Goal: Information Seeking & Learning: Learn about a topic

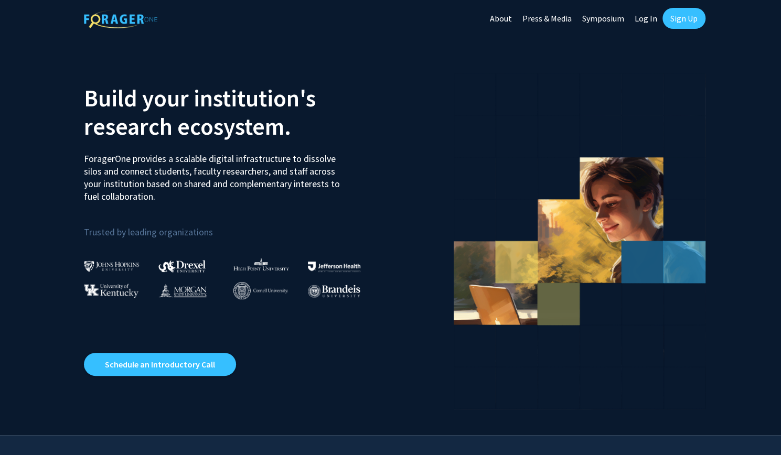
click at [687, 13] on link "Sign Up" at bounding box center [683, 18] width 43 height 21
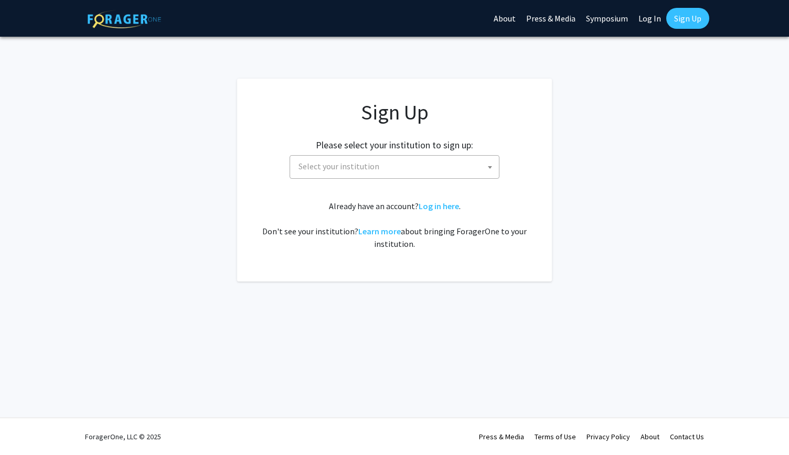
click at [386, 176] on span "Select your institution" at bounding box center [396, 166] width 204 height 21
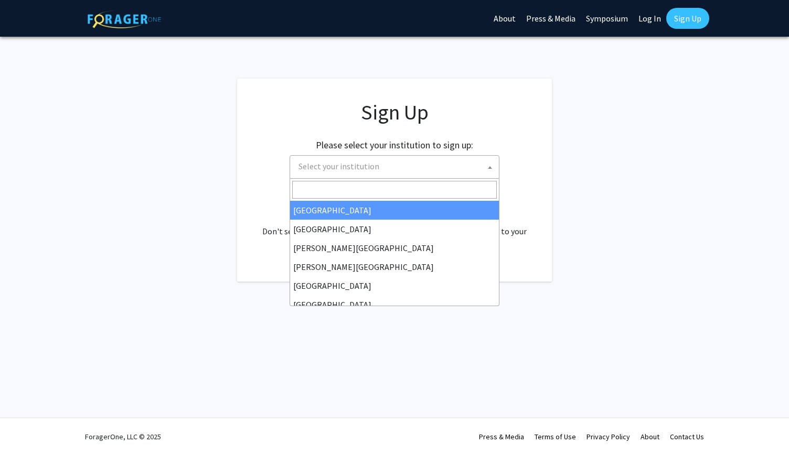
type input "u"
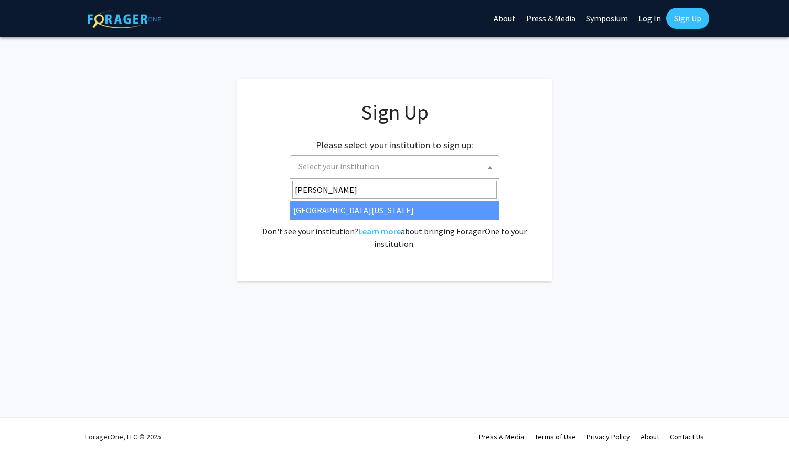
type input "ken"
select select "13"
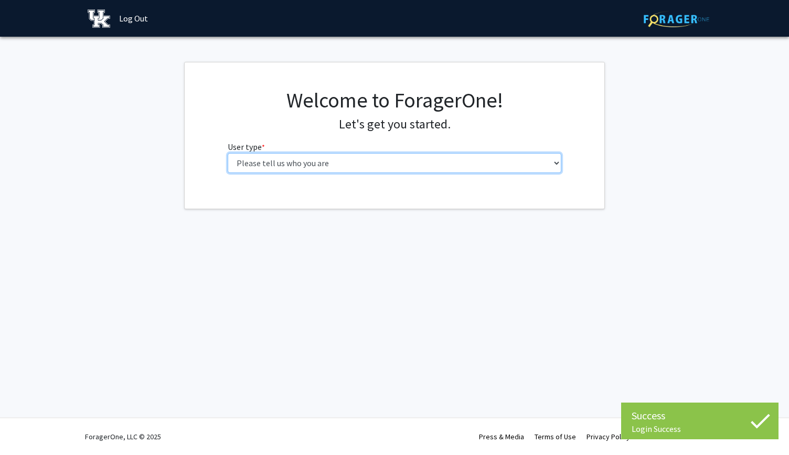
click at [323, 166] on select "Please tell us who you are Undergraduate Student Master's Student Doctoral Cand…" at bounding box center [395, 163] width 334 height 20
select select "1: undergrad"
click at [228, 153] on select "Please tell us who you are Undergraduate Student Master's Student Doctoral Cand…" at bounding box center [395, 163] width 334 height 20
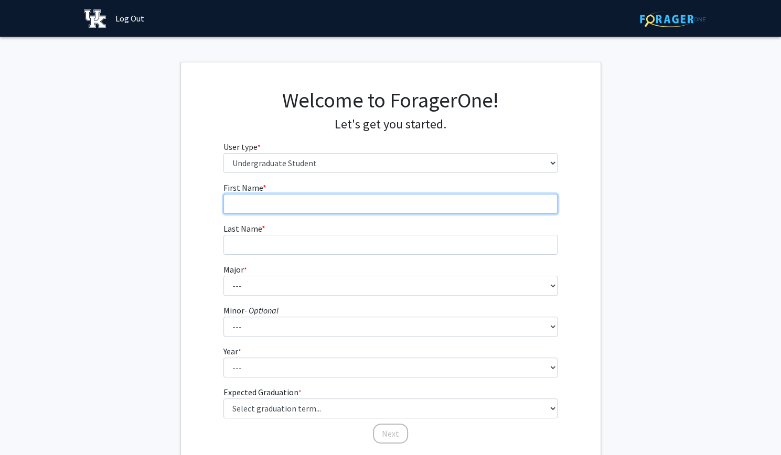
drag, startPoint x: 434, startPoint y: 199, endPoint x: 418, endPoint y: 212, distance: 20.9
click at [426, 201] on input "First Name * required" at bounding box center [390, 204] width 334 height 20
type input "j"
type input "[PERSON_NAME]"
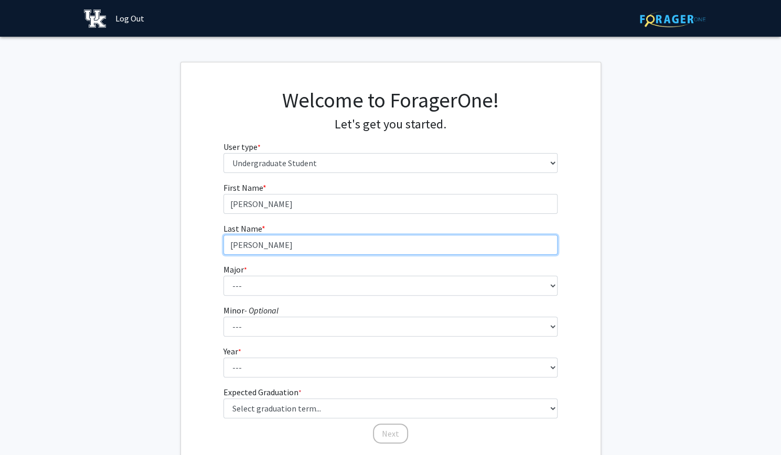
type input "[PERSON_NAME]"
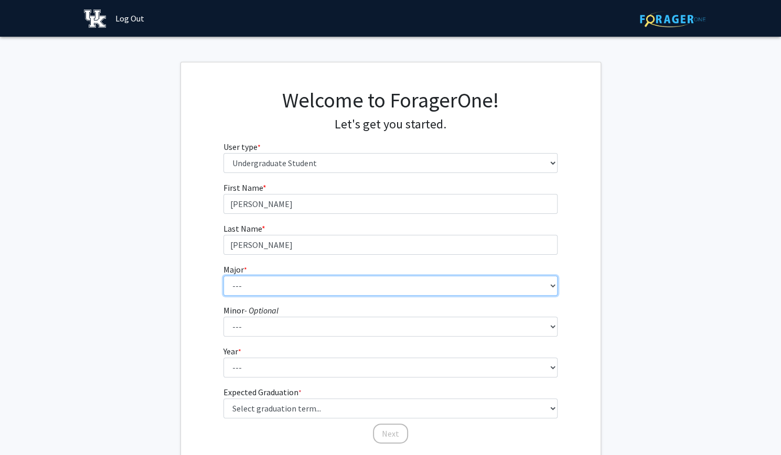
click at [393, 285] on select "--- Accounting Aerospace Engineering African American & Africana Studies Agricu…" at bounding box center [390, 286] width 334 height 20
select select "26: 863"
click at [223, 276] on select "--- Accounting Aerospace Engineering African American & Africana Studies Agricu…" at bounding box center [390, 286] width 334 height 20
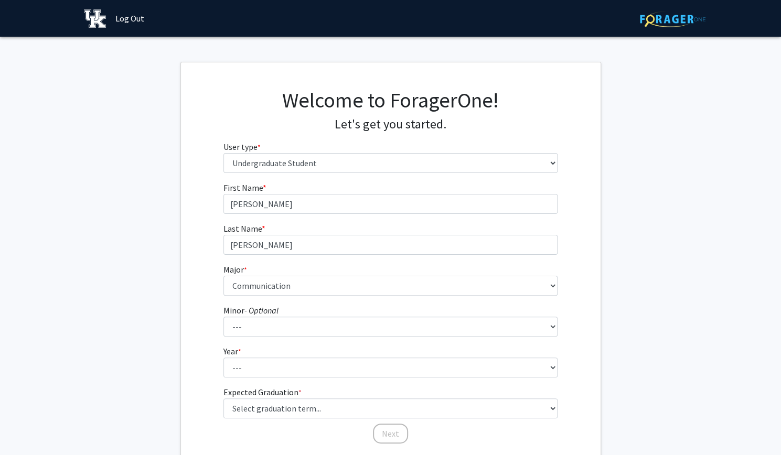
click at [163, 268] on fg-get-started "Welcome to ForagerOne! Let's get you started. User type * required Please tell …" at bounding box center [390, 267] width 781 height 411
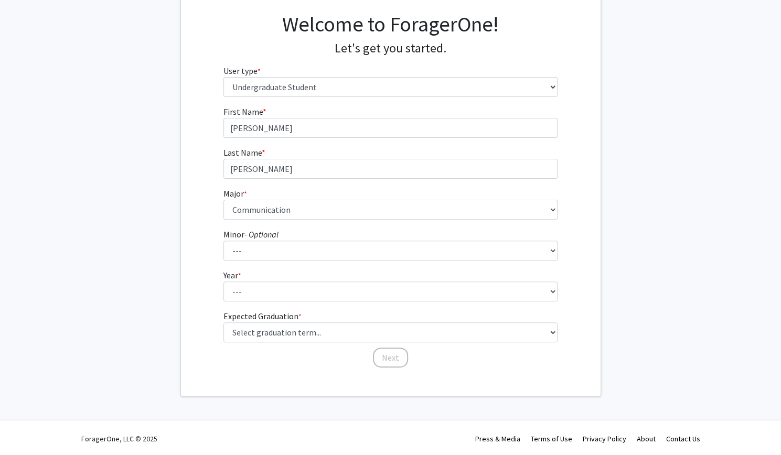
scroll to position [78, 0]
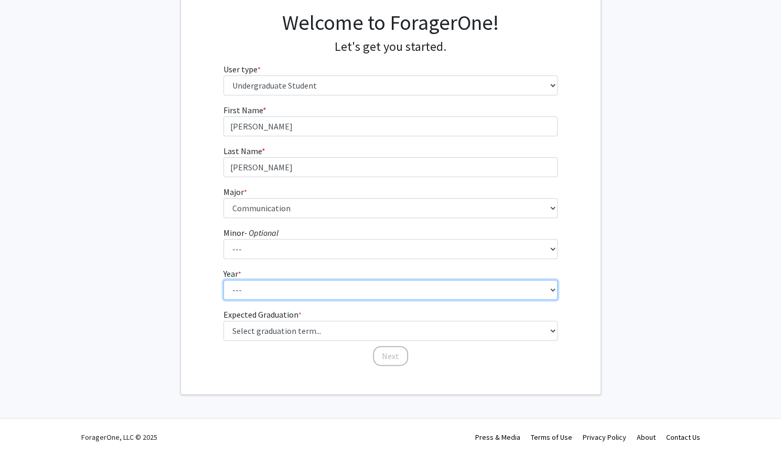
click at [241, 290] on select "--- First-year Sophomore Junior Senior Postbaccalaureate Certificate" at bounding box center [390, 290] width 334 height 20
click at [256, 288] on select "--- First-year Sophomore Junior Senior Postbaccalaureate Certificate" at bounding box center [390, 290] width 334 height 20
select select "1: first-year"
click at [223, 280] on select "--- First-year Sophomore Junior Senior Postbaccalaureate Certificate" at bounding box center [390, 290] width 334 height 20
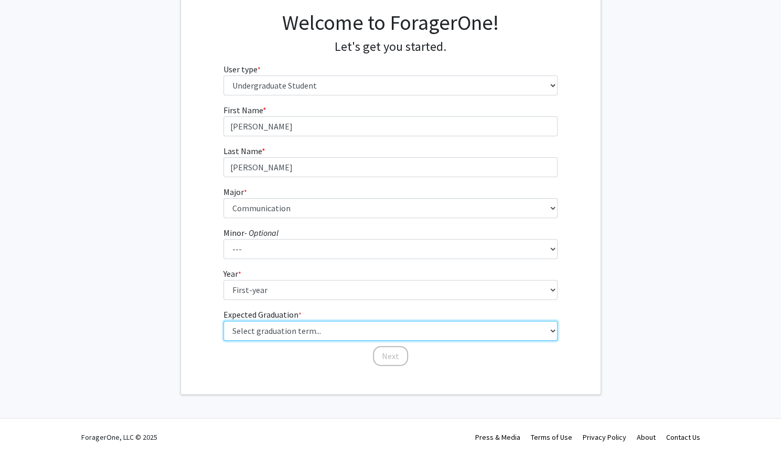
click at [269, 323] on select "Select graduation term... Spring 2025 Summer 2025 Fall 2025 Winter 2025 Spring …" at bounding box center [390, 331] width 334 height 20
select select "17: spring_2029"
click at [223, 321] on select "Select graduation term... Spring 2025 Summer 2025 Fall 2025 Winter 2025 Spring …" at bounding box center [390, 331] width 334 height 20
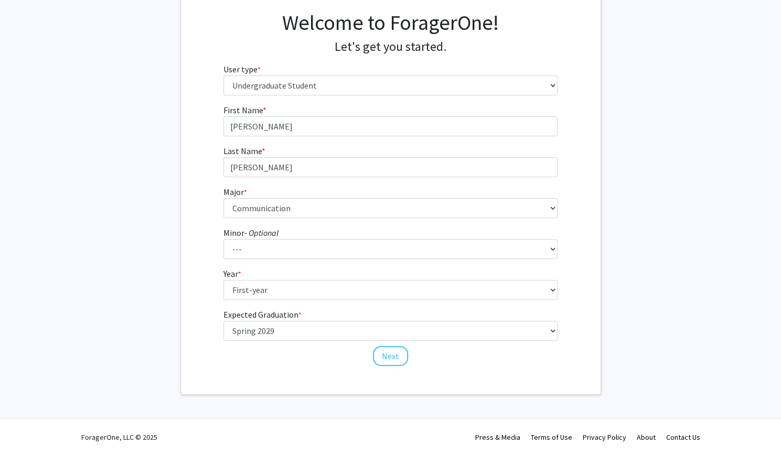
click at [410, 358] on div "First Name * required [PERSON_NAME] Last Name * required [PERSON_NAME] Major * …" at bounding box center [390, 235] width 350 height 263
click at [370, 361] on div "First Name * required [PERSON_NAME] Last Name * required [PERSON_NAME] Major * …" at bounding box center [390, 235] width 350 height 263
click at [385, 355] on button "Next" at bounding box center [390, 356] width 35 height 20
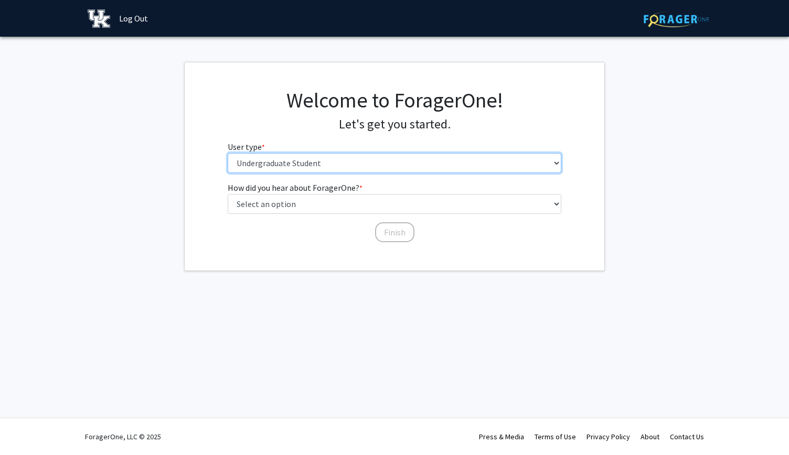
click at [350, 160] on select "Please tell us who you are Undergraduate Student Master's Student Doctoral Cand…" at bounding box center [395, 163] width 334 height 20
click at [350, 161] on select "Please tell us who you are Undergraduate Student Master's Student Doctoral Cand…" at bounding box center [395, 163] width 334 height 20
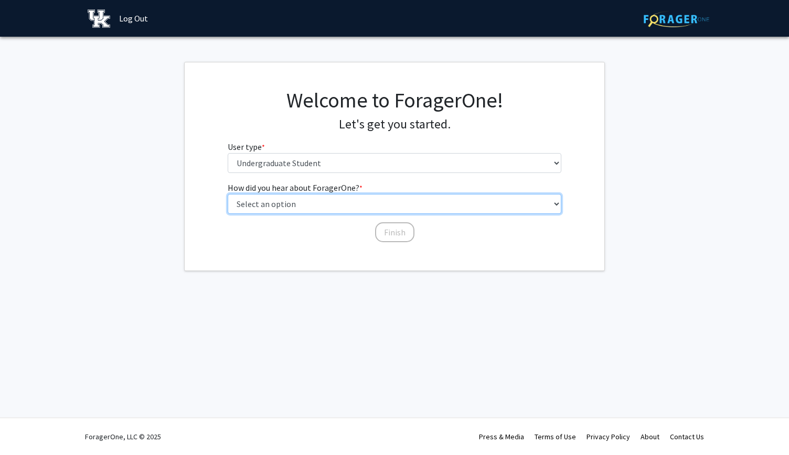
click at [323, 204] on select "Select an option Peer/student recommendation Faculty/staff recommendation Unive…" at bounding box center [395, 204] width 334 height 20
select select "2: faculty_recommendation"
click at [228, 194] on select "Select an option Peer/student recommendation Faculty/staff recommendation Unive…" at bounding box center [395, 204] width 334 height 20
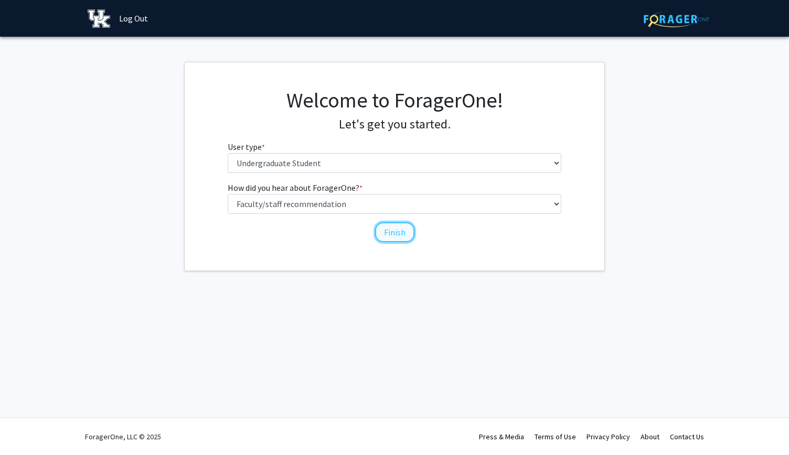
click at [388, 231] on button "Finish" at bounding box center [394, 232] width 39 height 20
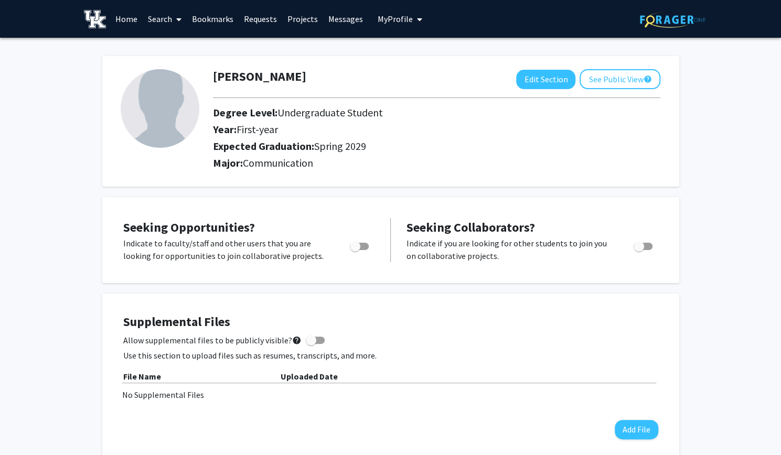
click at [144, 98] on img at bounding box center [160, 108] width 79 height 79
click at [153, 99] on img at bounding box center [160, 108] width 79 height 79
click at [554, 81] on button "Edit Section" at bounding box center [545, 79] width 59 height 19
select select "first-year"
select select "45: spring_2029"
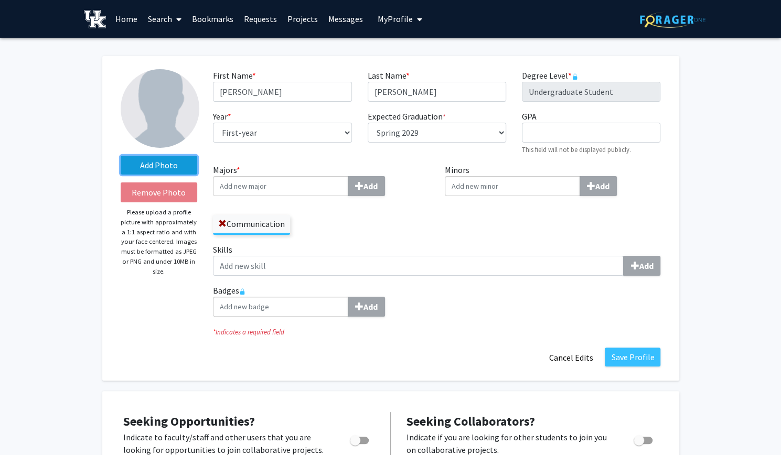
click at [143, 168] on label "Add Photo" at bounding box center [159, 165] width 77 height 19
click at [0, 0] on input "Add Photo" at bounding box center [0, 0] width 0 height 0
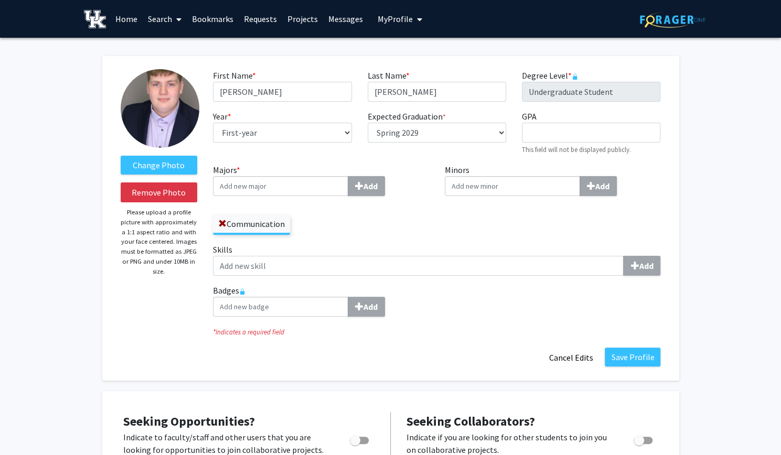
click at [163, 105] on img at bounding box center [160, 108] width 79 height 79
click at [184, 202] on button "Remove Photo" at bounding box center [159, 192] width 77 height 20
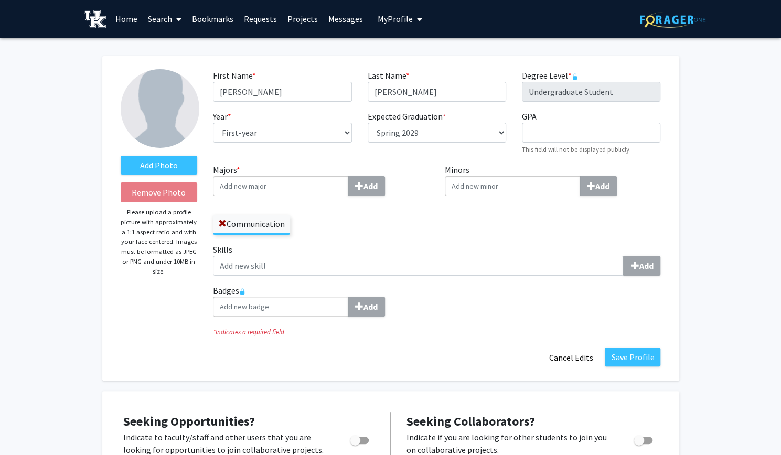
click at [497, 304] on div "Add" at bounding box center [436, 307] width 447 height 20
click at [144, 161] on label "Add Photo" at bounding box center [159, 165] width 77 height 19
click at [0, 0] on input "Add Photo" at bounding box center [0, 0] width 0 height 0
click at [170, 222] on p "Please upload a profile picture with approximately a 1:1 aspect ratio and with …" at bounding box center [159, 242] width 77 height 69
click at [178, 159] on label "Add Photo" at bounding box center [159, 165] width 77 height 19
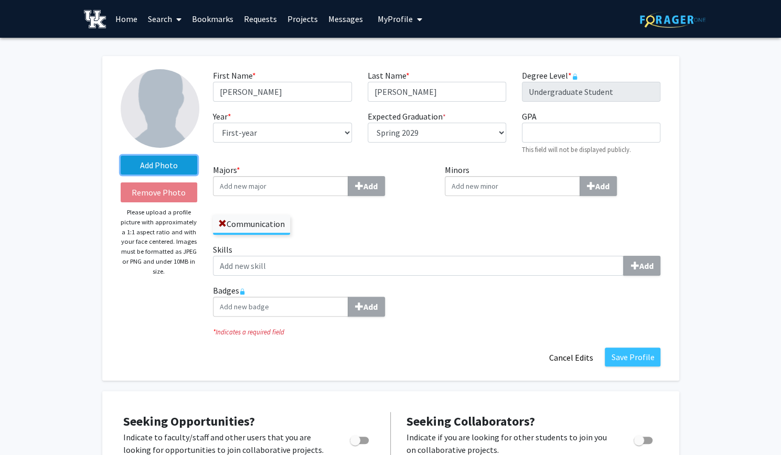
click at [0, 0] on input "Add Photo" at bounding box center [0, 0] width 0 height 0
click at [133, 156] on label "Add Photo" at bounding box center [159, 165] width 77 height 19
click at [0, 0] on input "Add Photo" at bounding box center [0, 0] width 0 height 0
click at [162, 166] on label "Add Photo" at bounding box center [159, 165] width 77 height 19
click at [0, 0] on input "Add Photo" at bounding box center [0, 0] width 0 height 0
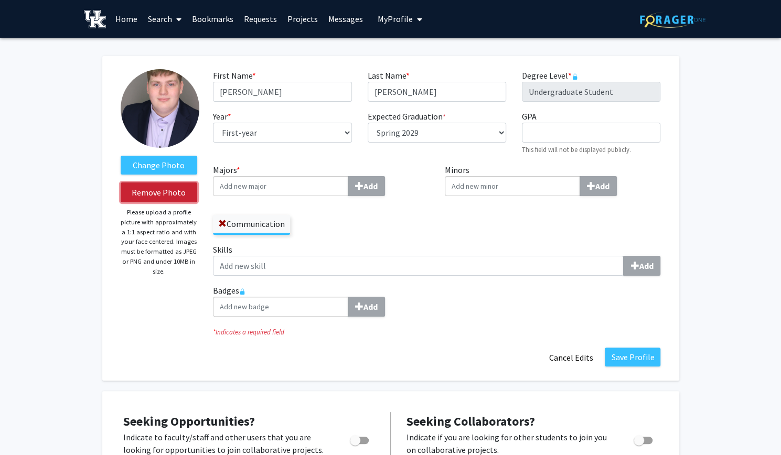
click at [159, 190] on button "Remove Photo" at bounding box center [159, 192] width 77 height 20
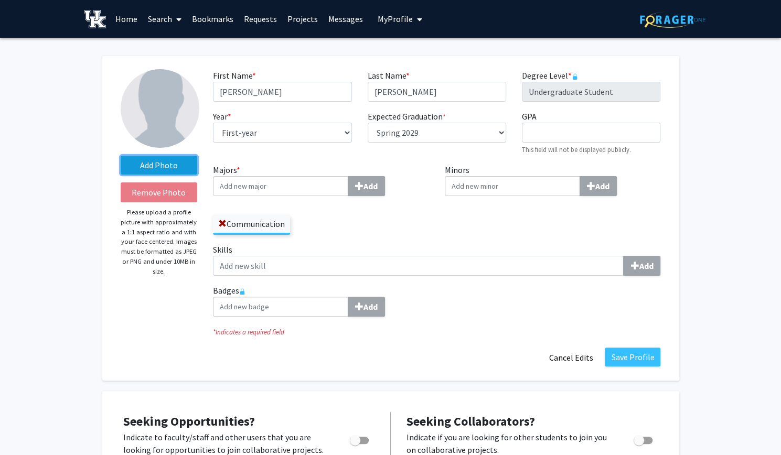
click at [174, 161] on label "Add Photo" at bounding box center [159, 165] width 77 height 19
click at [0, 0] on input "Add Photo" at bounding box center [0, 0] width 0 height 0
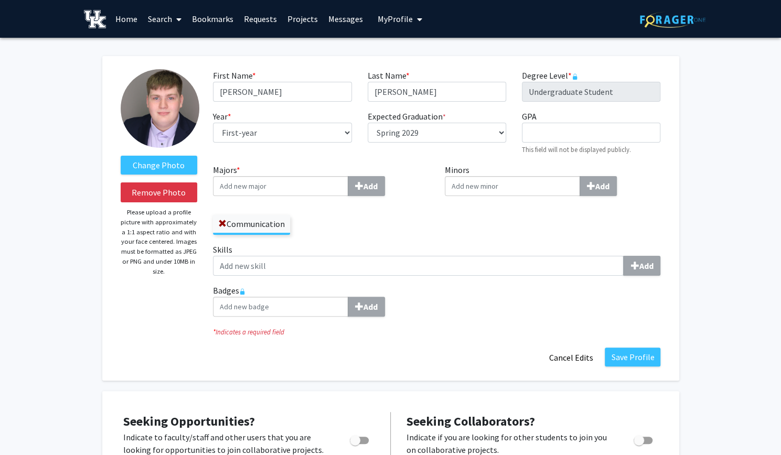
click at [504, 318] on div "Badges Add" at bounding box center [436, 304] width 463 height 41
click at [627, 362] on button "Save Profile" at bounding box center [633, 357] width 56 height 19
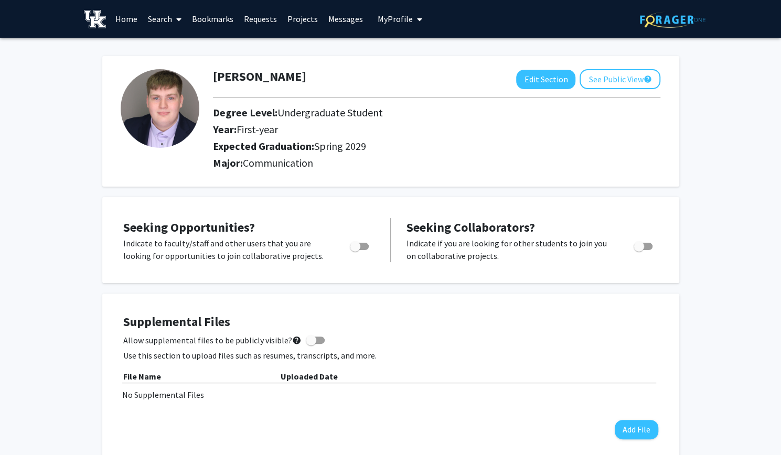
click at [148, 18] on link "Search" at bounding box center [165, 19] width 44 height 37
click at [168, 46] on span "Faculty/Staff" at bounding box center [181, 48] width 77 height 21
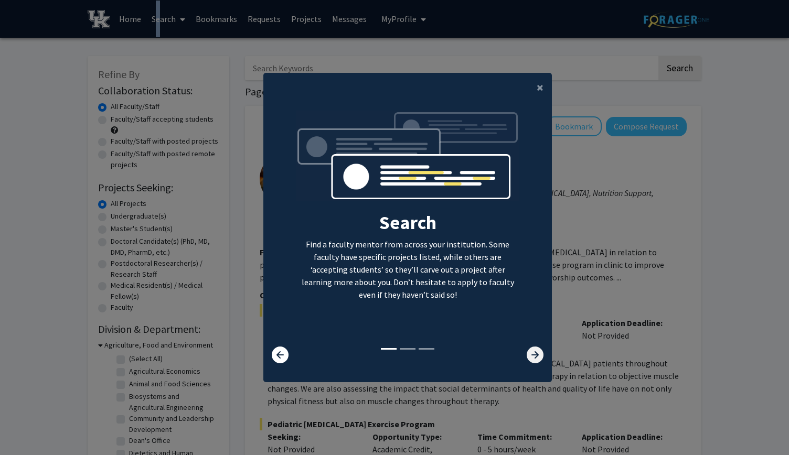
click at [538, 348] on icon at bounding box center [534, 355] width 17 height 17
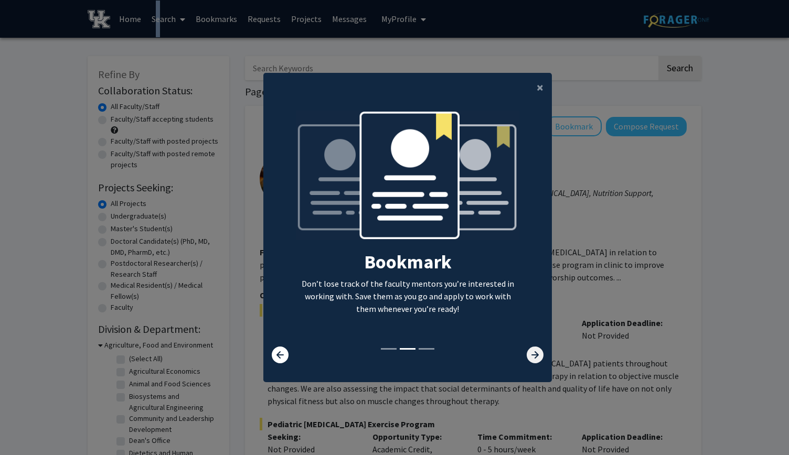
click at [537, 352] on icon at bounding box center [534, 355] width 17 height 17
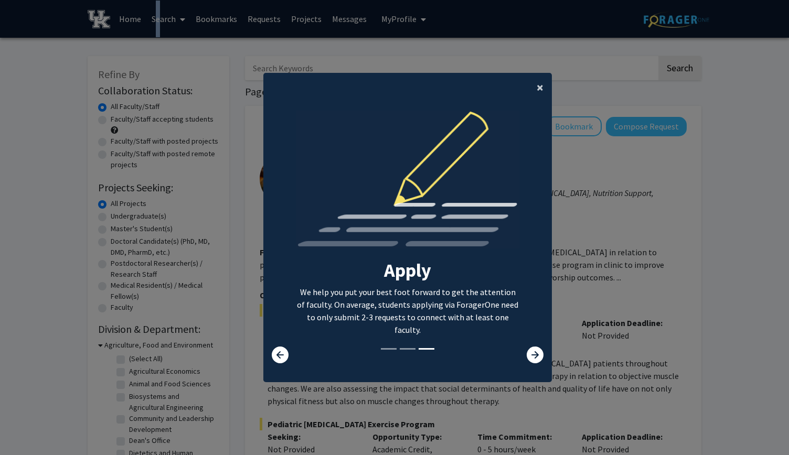
drag, startPoint x: 539, startPoint y: 83, endPoint x: 534, endPoint y: 85, distance: 5.5
click at [534, 85] on button "×" at bounding box center [540, 87] width 24 height 29
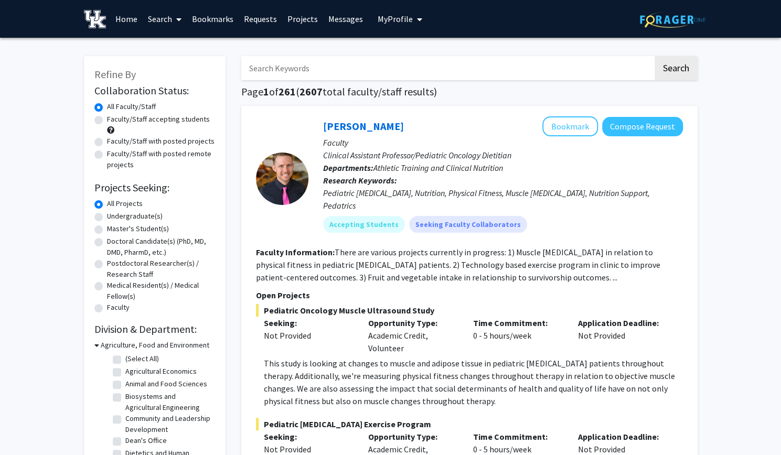
click at [487, 68] on input "Search Keywords" at bounding box center [447, 68] width 412 height 24
type input "mental health"
click at [654, 56] on button "Search" at bounding box center [675, 68] width 43 height 24
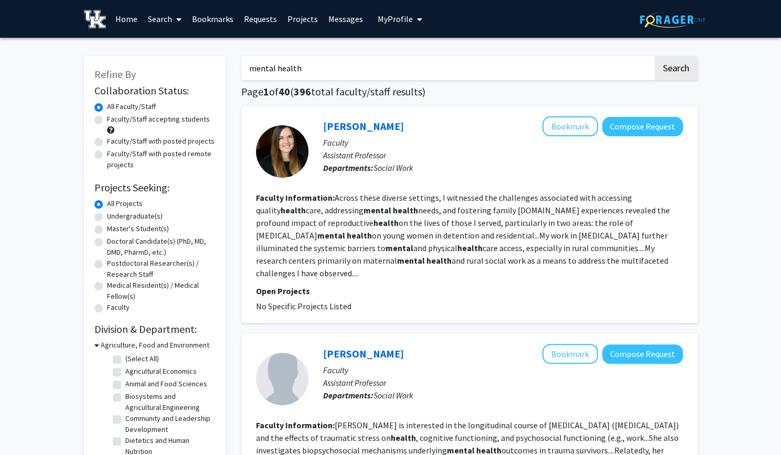
drag, startPoint x: 418, startPoint y: 60, endPoint x: 176, endPoint y: 87, distance: 243.2
drag, startPoint x: 373, startPoint y: 60, endPoint x: 371, endPoint y: 72, distance: 12.2
click at [370, 63] on input "Search Keywords" at bounding box center [447, 68] width 412 height 24
type input "communication"
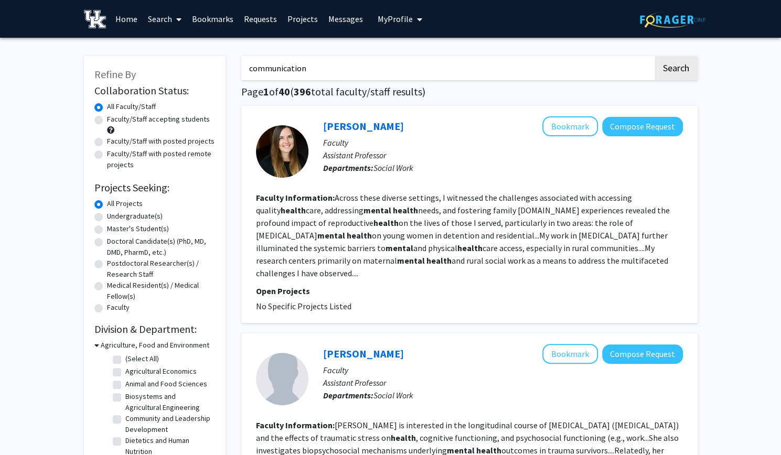
click at [654, 56] on button "Search" at bounding box center [675, 68] width 43 height 24
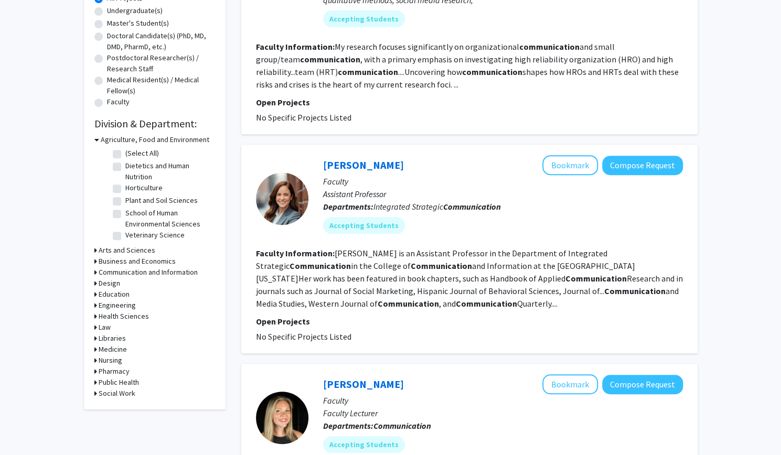
scroll to position [210, 0]
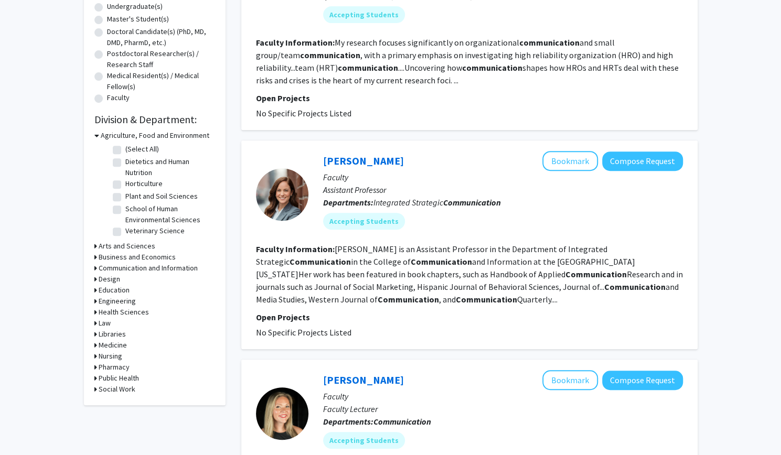
drag, startPoint x: 400, startPoint y: 296, endPoint x: 423, endPoint y: 293, distance: 23.8
click at [423, 293] on section "Faculty Information: [PERSON_NAME] is an Assistant Professor in the Department …" at bounding box center [469, 274] width 427 height 63
click at [423, 294] on section "Faculty Information: [PERSON_NAME] is an Assistant Professor in the Department …" at bounding box center [469, 274] width 427 height 63
drag, startPoint x: 433, startPoint y: 296, endPoint x: 399, endPoint y: 322, distance: 42.3
click at [399, 322] on fg-search-faculty "[PERSON_NAME] Bookmark Compose Request Faculty Assistant Professor Departments:…" at bounding box center [469, 245] width 427 height 188
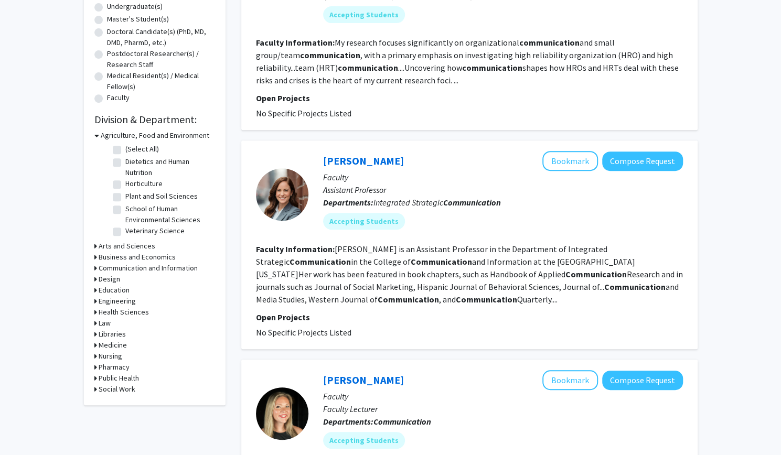
click at [403, 309] on fg-search-faculty "[PERSON_NAME] Bookmark Compose Request Faculty Assistant Professor Departments:…" at bounding box center [469, 245] width 427 height 188
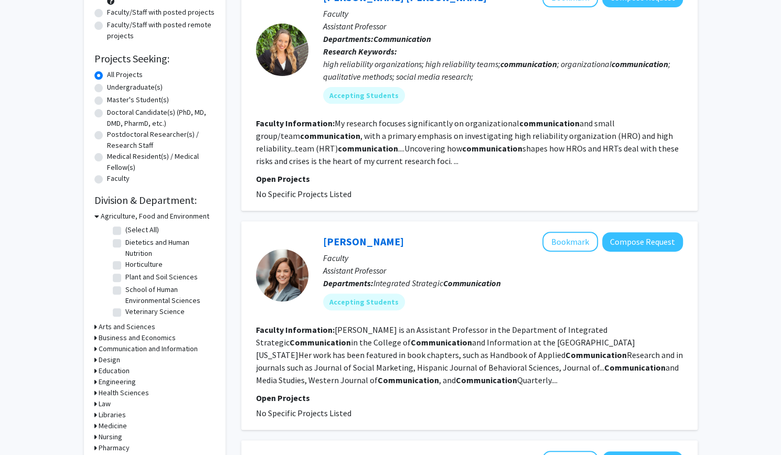
scroll to position [105, 0]
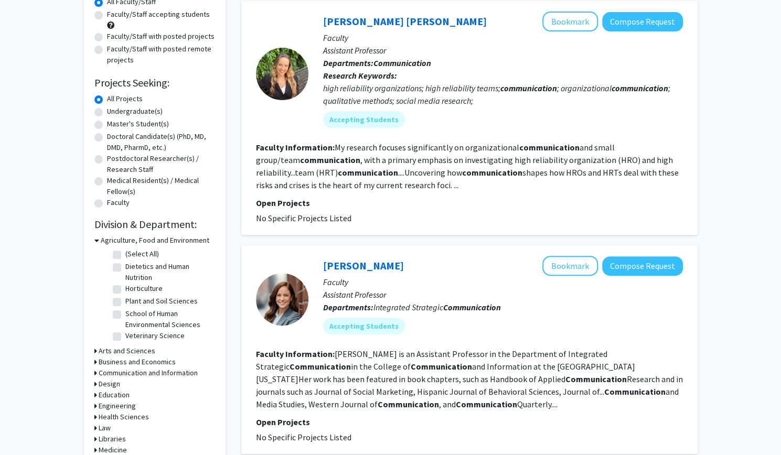
click at [97, 241] on icon at bounding box center [96, 240] width 5 height 11
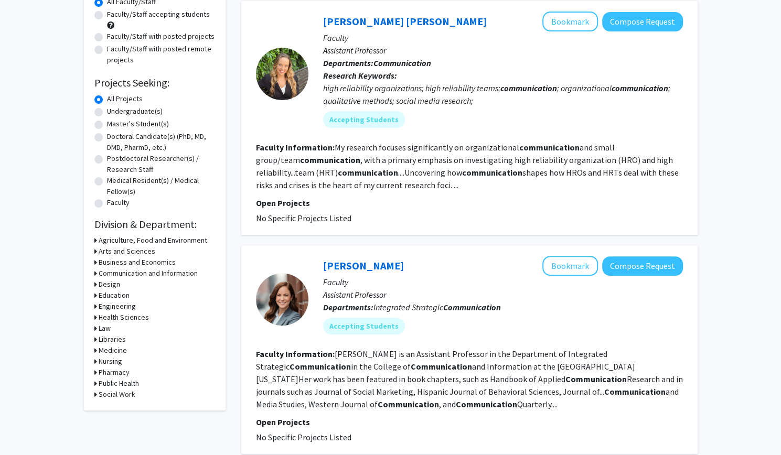
click at [98, 321] on div "Health Sciences" at bounding box center [154, 317] width 121 height 11
click at [99, 311] on h3 "Engineering" at bounding box center [117, 306] width 37 height 11
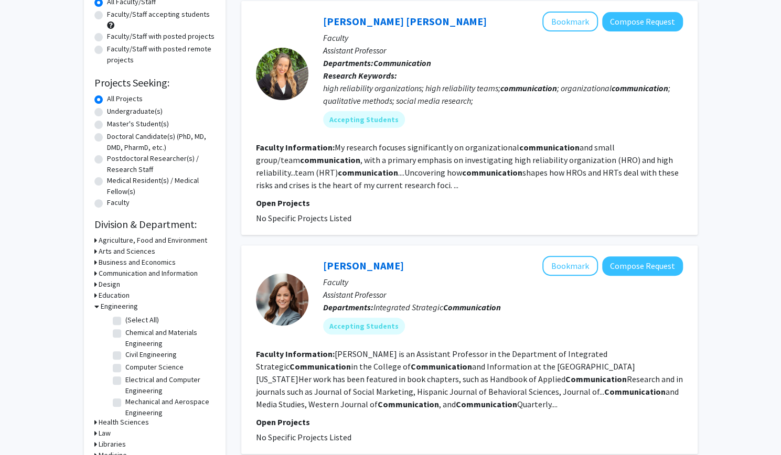
click at [113, 302] on h3 "Engineering" at bounding box center [119, 306] width 37 height 11
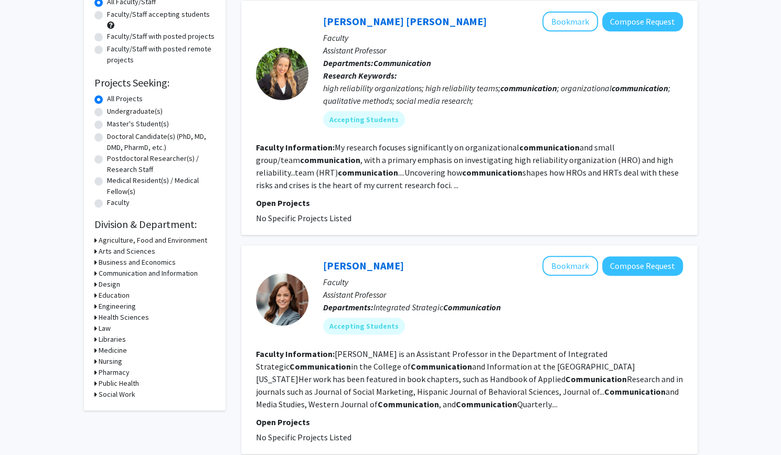
click at [111, 317] on h3 "Health Sciences" at bounding box center [124, 317] width 50 height 11
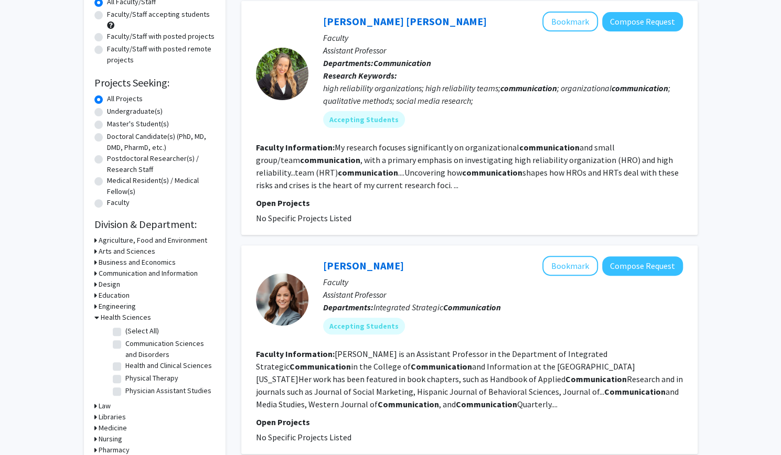
click at [145, 342] on label "Communication Sciences and Disorders" at bounding box center [168, 349] width 87 height 22
click at [132, 342] on input "Communication Sciences and Disorders" at bounding box center [128, 341] width 7 height 7
checkbox input "true"
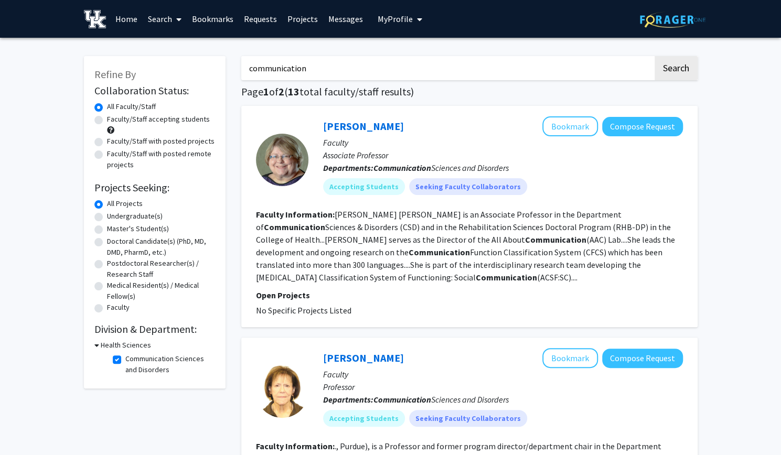
click at [379, 269] on fg-read-more "[PERSON_NAME] [PERSON_NAME] is an Associate Professor in the Department of Comm…" at bounding box center [465, 245] width 419 height 73
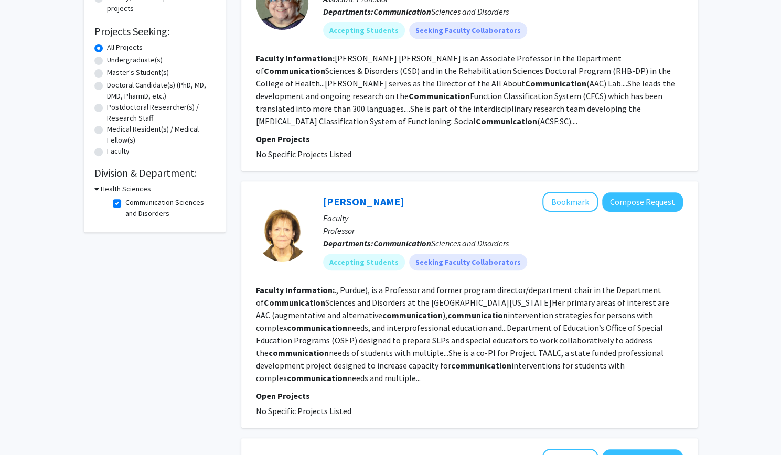
scroll to position [157, 0]
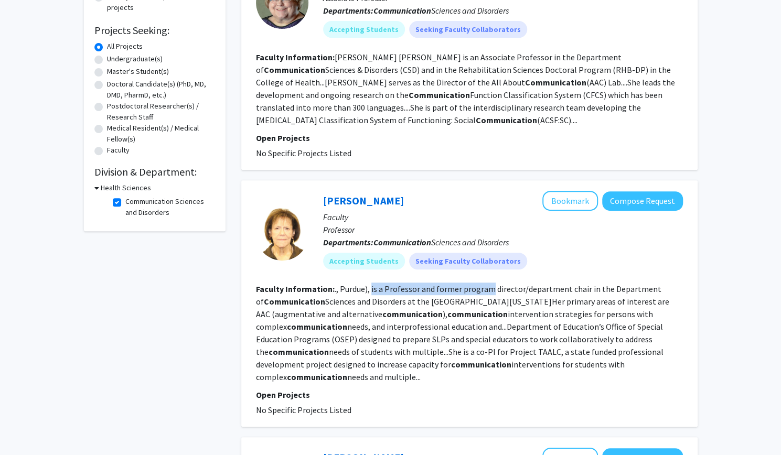
drag, startPoint x: 370, startPoint y: 289, endPoint x: 528, endPoint y: 297, distance: 158.6
click at [489, 294] on fg-read-more "., Purdue), is a Professor and former program director/department chair in the …" at bounding box center [462, 333] width 413 height 99
drag, startPoint x: 528, startPoint y: 297, endPoint x: 544, endPoint y: 298, distance: 15.8
click at [544, 298] on fg-read-more "., Purdue), is a Professor and former program director/department chair in the …" at bounding box center [462, 333] width 413 height 99
click at [468, 281] on fg-search-faculty "[PERSON_NAME] Bookmark Compose Request Faculty Professor Departments: Communica…" at bounding box center [469, 303] width 427 height 225
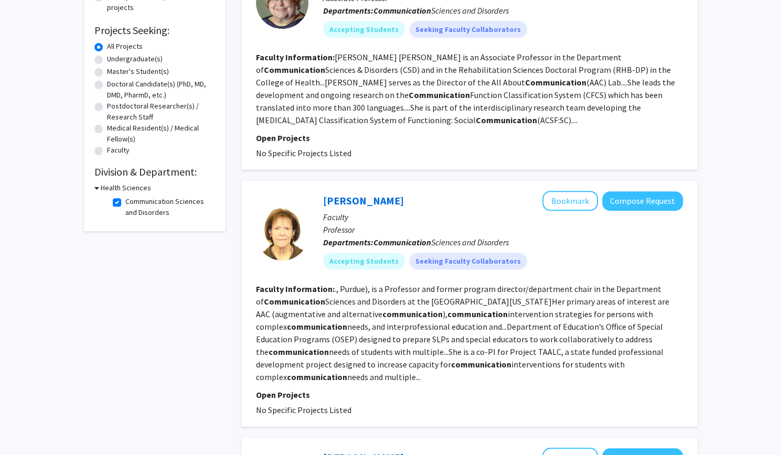
drag, startPoint x: 468, startPoint y: 281, endPoint x: 547, endPoint y: 335, distance: 96.3
click at [548, 335] on fg-search-faculty "[PERSON_NAME] Bookmark Compose Request Faculty Professor Departments: Communica…" at bounding box center [469, 303] width 427 height 225
click at [547, 335] on fg-read-more "., Purdue), is a Professor and former program director/department chair in the …" at bounding box center [462, 333] width 413 height 99
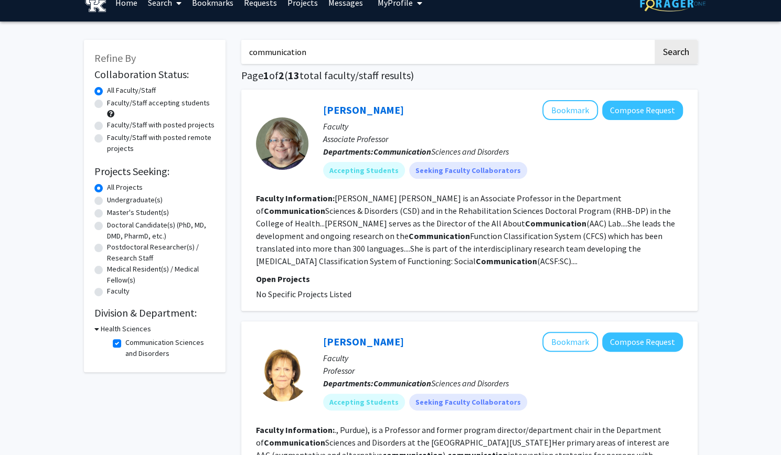
scroll to position [0, 0]
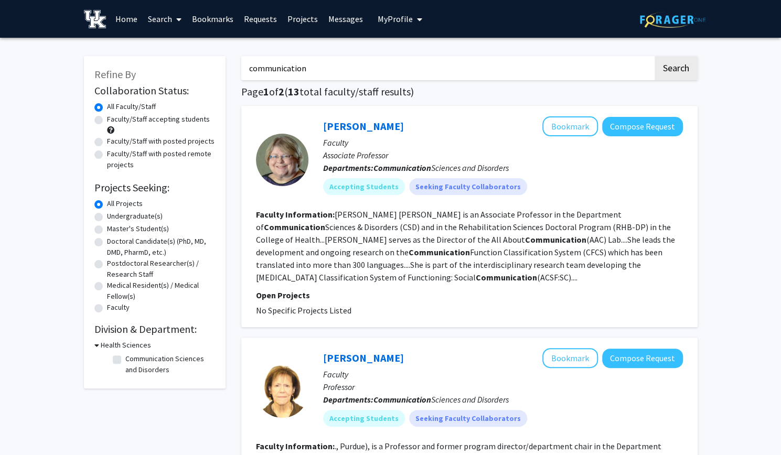
checkbox input "false"
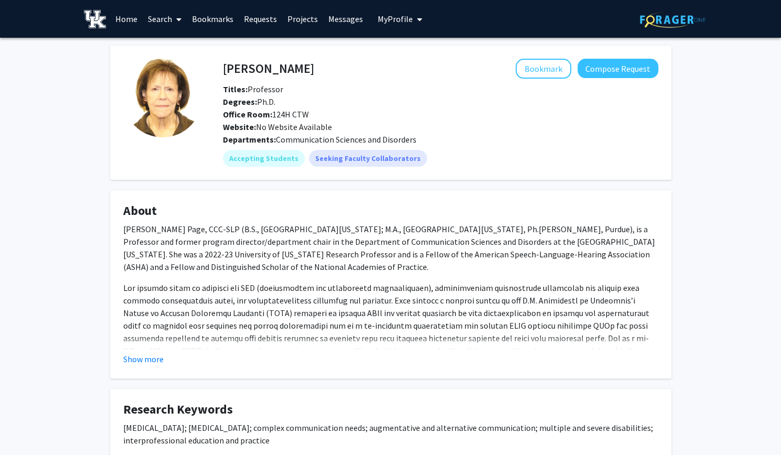
click at [131, 292] on p at bounding box center [390, 332] width 535 height 101
click at [163, 359] on button "Show more" at bounding box center [143, 359] width 40 height 13
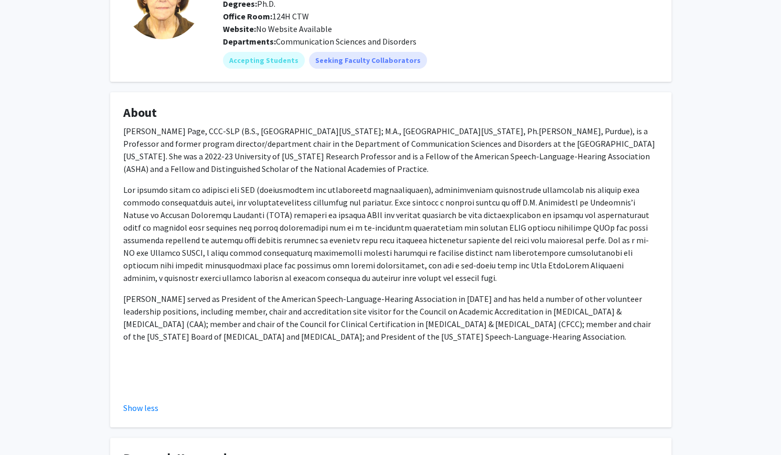
scroll to position [105, 0]
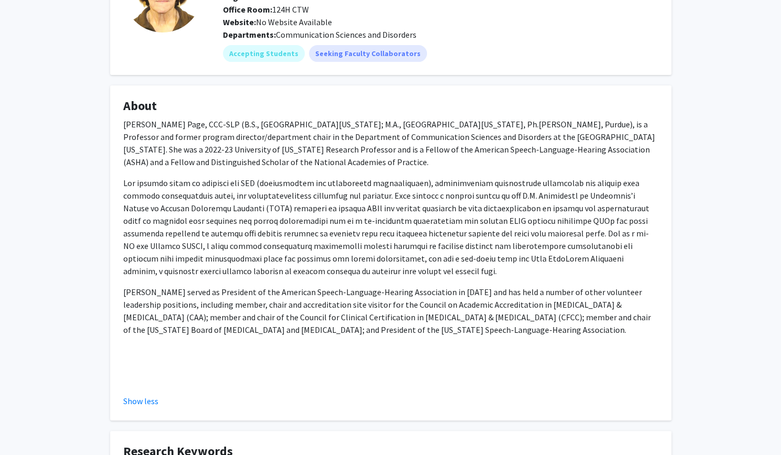
click at [357, 276] on p at bounding box center [390, 227] width 535 height 101
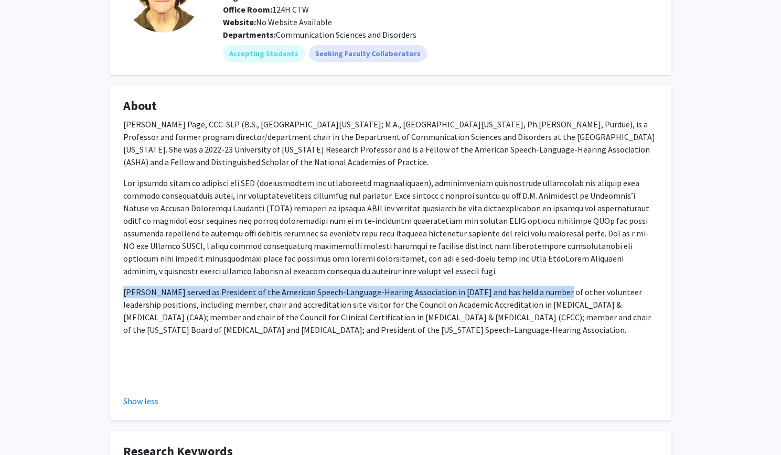
drag, startPoint x: 357, startPoint y: 276, endPoint x: 545, endPoint y: 288, distance: 189.1
click at [545, 288] on div "[PERSON_NAME] Page, CCC-SLP (B.S., [GEOGRAPHIC_DATA][US_STATE]; M.A., [GEOGRAPH…" at bounding box center [390, 250] width 535 height 264
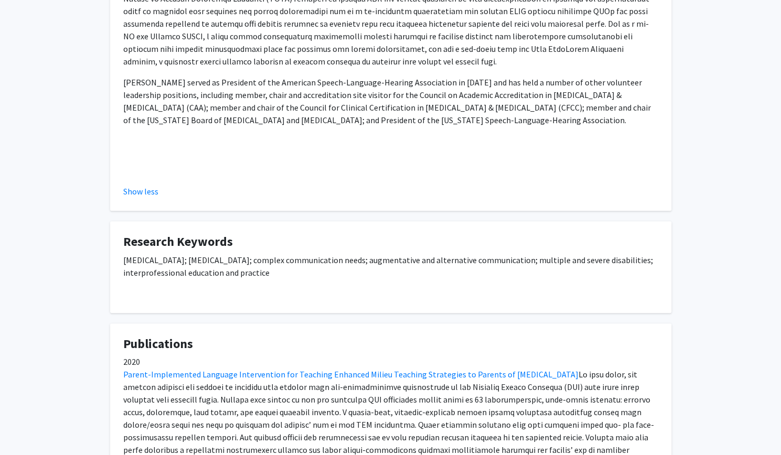
click at [377, 150] on p at bounding box center [390, 154] width 535 height 38
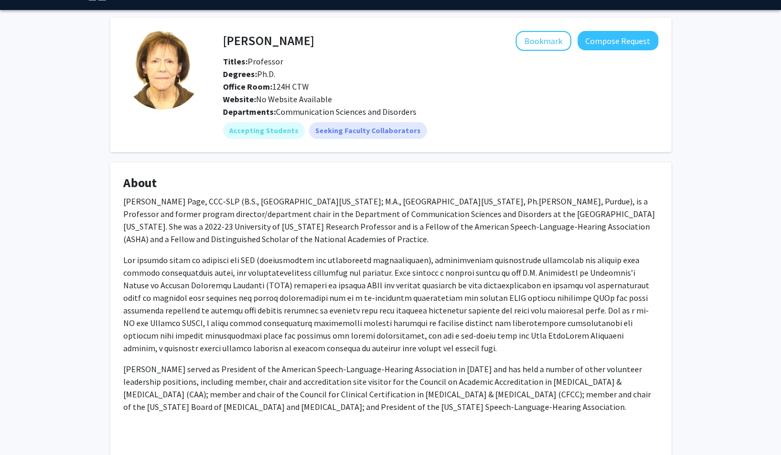
scroll to position [0, 0]
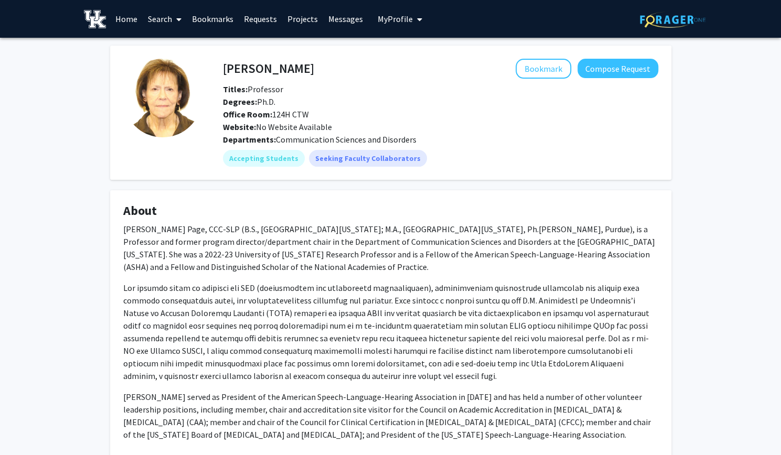
click at [476, 204] on h4 "About" at bounding box center [390, 210] width 535 height 15
